Goal: Task Accomplishment & Management: Use online tool/utility

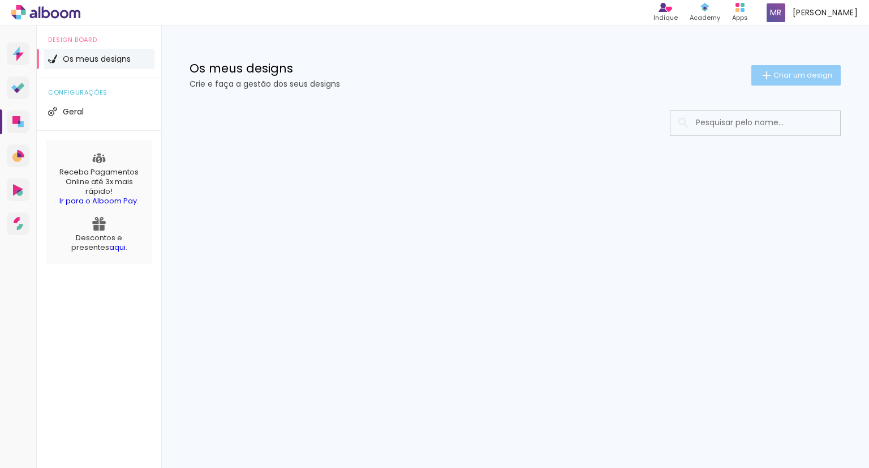
click at [811, 79] on span "Criar um design" at bounding box center [803, 74] width 59 height 7
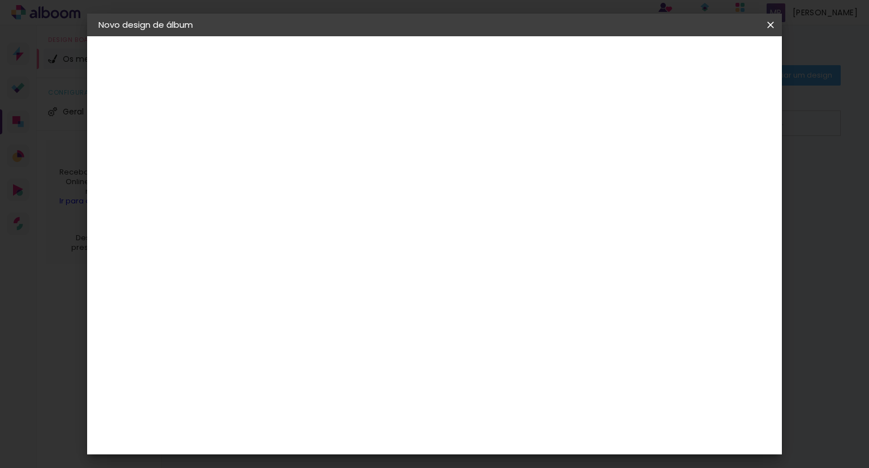
click at [284, 153] on input at bounding box center [284, 152] width 0 height 18
type input "6"
type input "Bodas 60 anos Onofre e Diva"
type paper-input "Bodas 60 anos Onofre e Diva"
click at [0, 0] on slot "Avançar" at bounding box center [0, 0] width 0 height 0
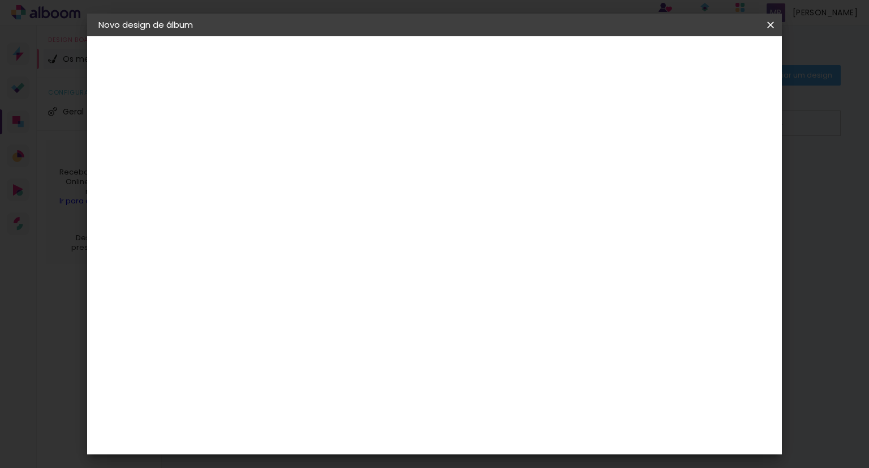
scroll to position [792, 0]
click at [310, 388] on div "Evidence" at bounding box center [296, 392] width 40 height 9
click at [0, 0] on slot "Avançar" at bounding box center [0, 0] width 0 height 0
click at [328, 188] on input "text" at bounding box center [306, 197] width 44 height 18
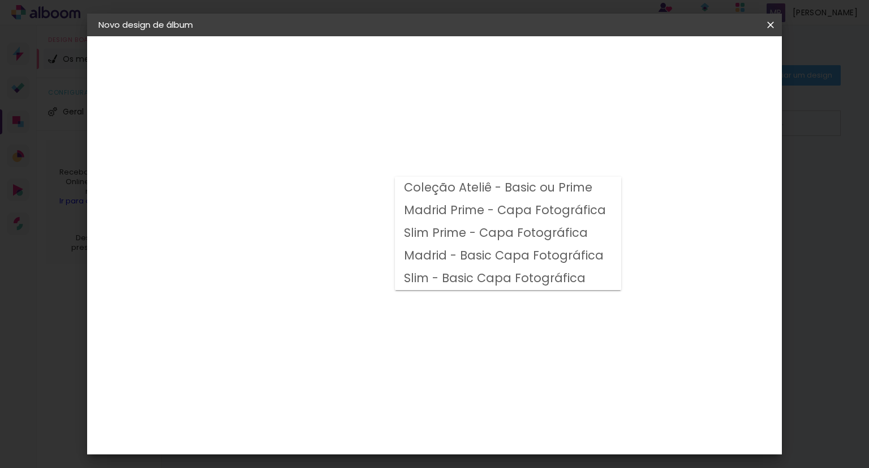
click at [0, 0] on slot "Madrid - Basic Capa Fotográfica" at bounding box center [0, 0] width 0 height 0
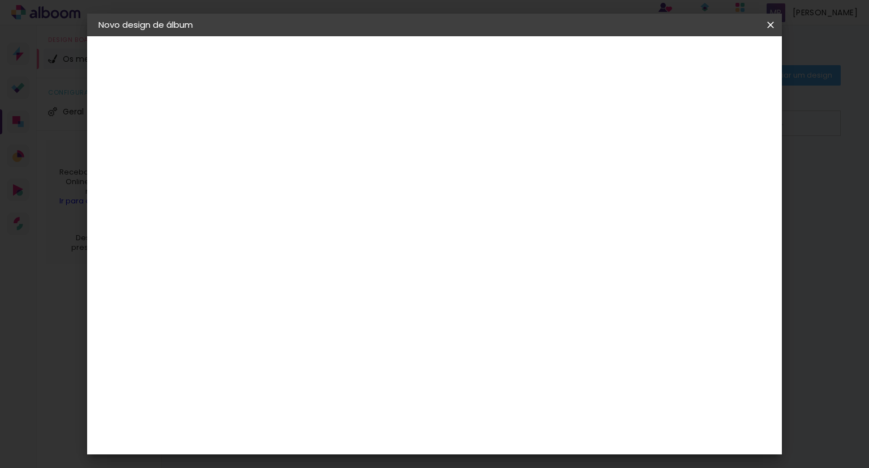
scroll to position [57, 0]
click at [422, 134] on input "Madrid - Basic Capa Fotográfica" at bounding box center [353, 130] width 139 height 18
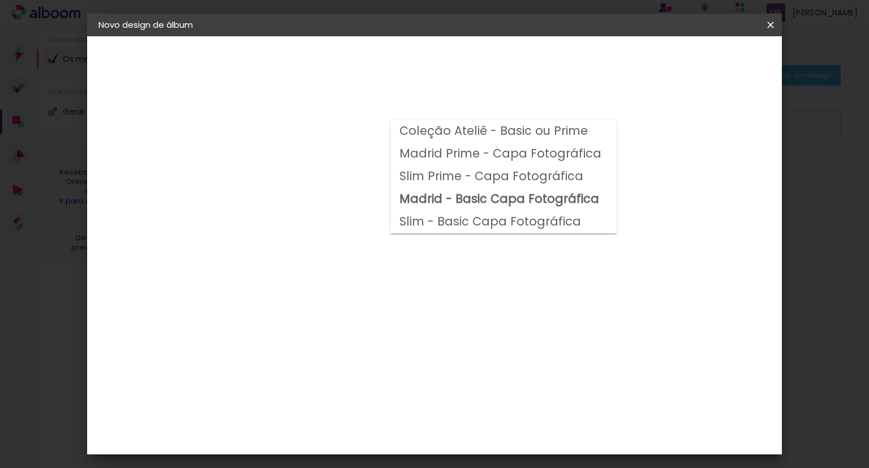
click at [0, 0] on slot "Madrid Prime - Capa Fotográfica" at bounding box center [0, 0] width 0 height 0
type input "Madrid Prime - Capa Fotográfica"
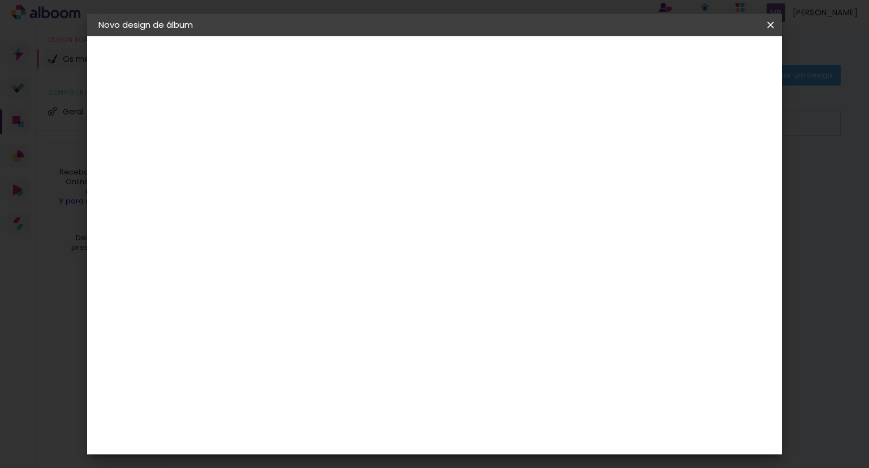
click at [440, 141] on paper-input-container "Linha Madrid Prime - Capa Fotográfica" at bounding box center [360, 129] width 160 height 29
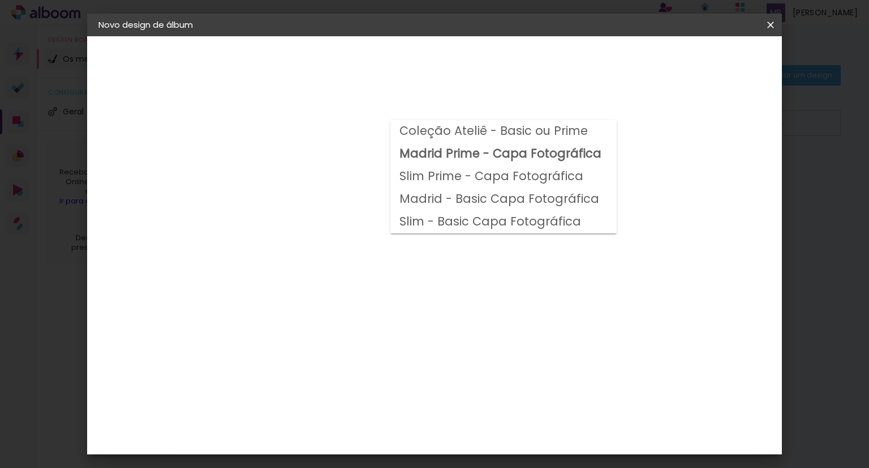
click at [0, 0] on slot "Madrid Prime - Capa Fotográfica" at bounding box center [0, 0] width 0 height 0
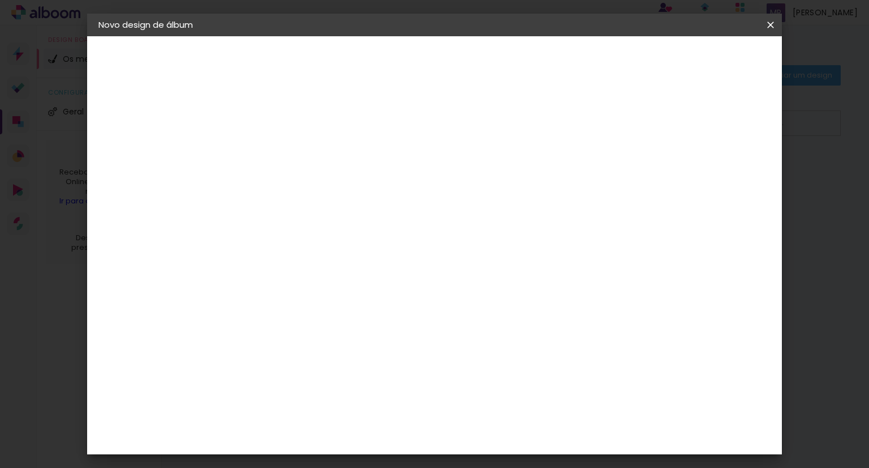
click at [439, 265] on span "20.3 × 50.8 cm" at bounding box center [420, 280] width 37 height 30
click at [0, 0] on slot "Avançar" at bounding box center [0, 0] width 0 height 0
click at [0, 0] on slot "Mostrar margem" at bounding box center [0, 0] width 0 height 0
type paper-checkbox "on"
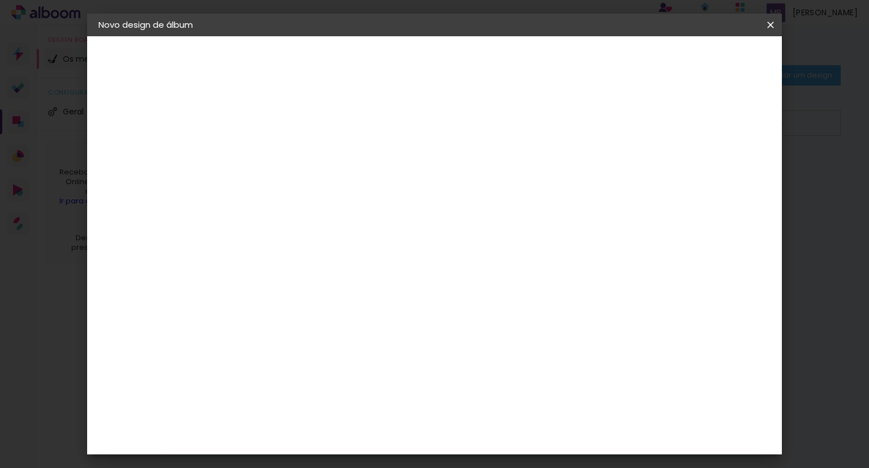
click at [700, 63] on span "Iniciar design" at bounding box center [675, 60] width 52 height 8
